Goal: Check status: Check status

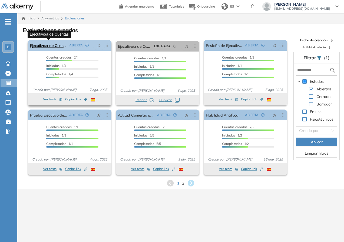
click at [55, 47] on link "Ejecutivo/a de Cuentas" at bounding box center [48, 45] width 37 height 11
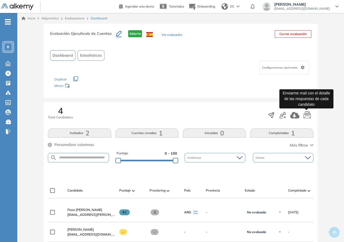
click at [308, 114] on icon "button" at bounding box center [306, 115] width 7 height 8
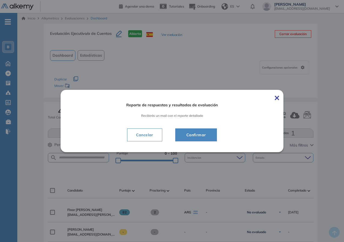
click at [205, 136] on span "Confirmar" at bounding box center [196, 135] width 28 height 6
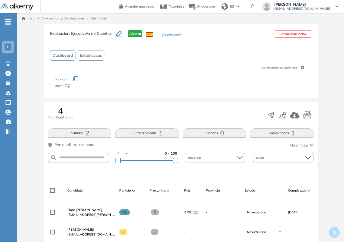
click at [81, 32] on span ": Ejecutivo/a de Cuentas" at bounding box center [90, 33] width 42 height 5
drag, startPoint x: 327, startPoint y: 61, endPoint x: 89, endPoint y: 61, distance: 238.1
click at [326, 61] on div "Evaluación : Ejecutivo/a de Cuentas Abierta Ver evaluación Cerrar evaluación Da…" at bounding box center [180, 206] width 322 height 364
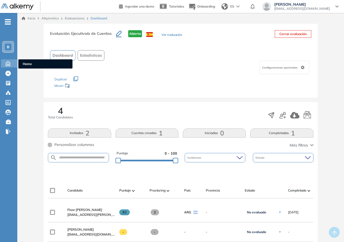
click at [6, 65] on icon at bounding box center [8, 63] width 4 height 5
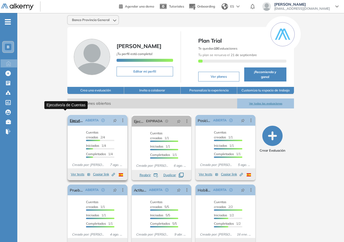
click at [72, 118] on link "Ejecutivo/a de Cuentas" at bounding box center [76, 120] width 13 height 11
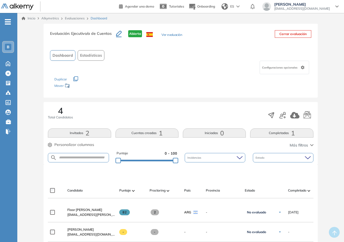
scroll to position [81, 0]
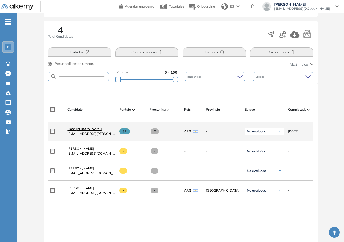
click at [77, 129] on span "Floor [PERSON_NAME]" at bounding box center [84, 129] width 35 height 4
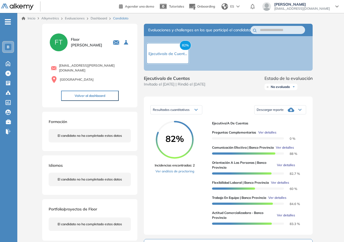
click at [263, 135] on span "Ver detalles" at bounding box center [267, 132] width 18 height 5
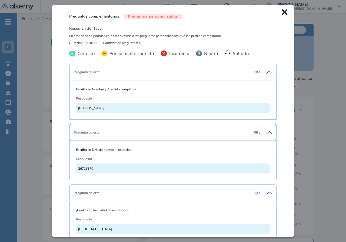
click at [298, 117] on div "Preguntas complementarias Preguntas personalizadas Resumen del Test: En esta se…" at bounding box center [181, 194] width 281 height 341
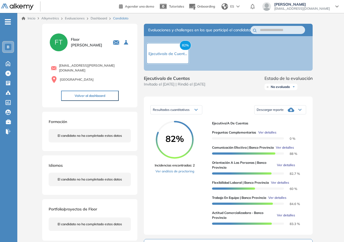
scroll to position [54, 0]
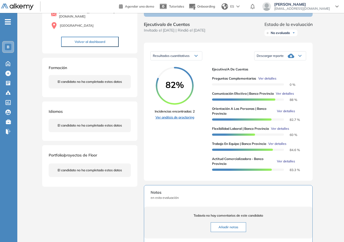
click at [187, 120] on link "Ver análisis de proctoring" at bounding box center [175, 117] width 40 height 5
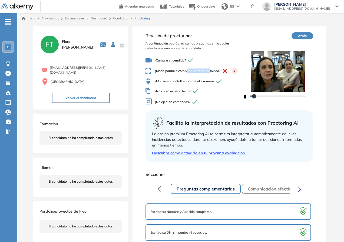
drag, startPoint x: 187, startPoint y: 71, endPoint x: 210, endPoint y: 74, distance: 22.9
click at [210, 74] on div "¿Cámara encendida? ¿Modo pantalla completa siempre activado? 2 ¿Mouse en pantal…" at bounding box center [193, 81] width 97 height 53
click at [207, 102] on span "¿No ejecutó comandos?" at bounding box center [193, 102] width 97 height 8
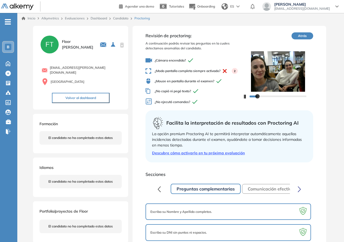
click at [299, 37] on button "Atrás" at bounding box center [302, 35] width 22 height 7
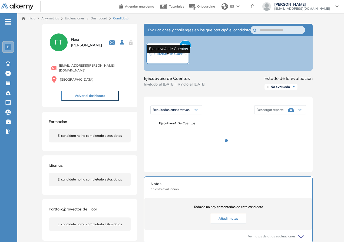
click at [164, 56] on span "Ejecutivo/a de Cuent..." at bounding box center [167, 53] width 39 height 5
